Goal: Obtain resource: Download file/media

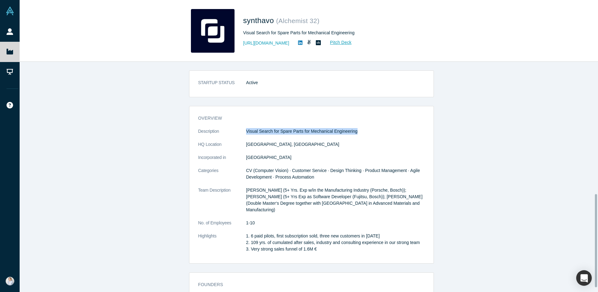
scroll to position [326, 0]
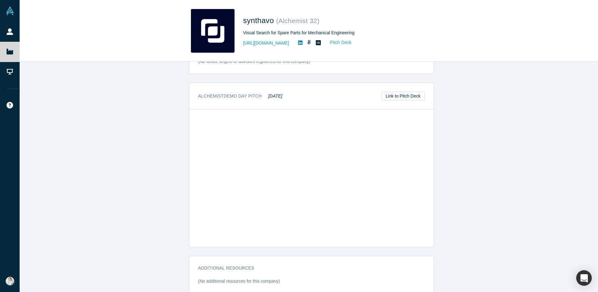
click at [332, 41] on link "Pitch Deck" at bounding box center [337, 42] width 29 height 7
